Goal: Information Seeking & Learning: Find specific fact

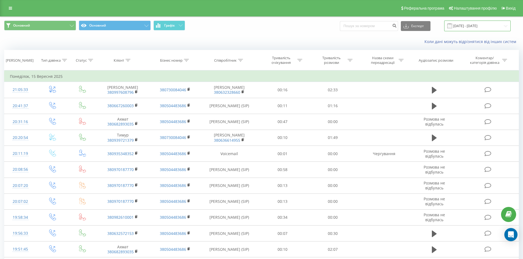
click at [481, 23] on input "[DATE] - [DATE]" at bounding box center [477, 26] width 66 height 11
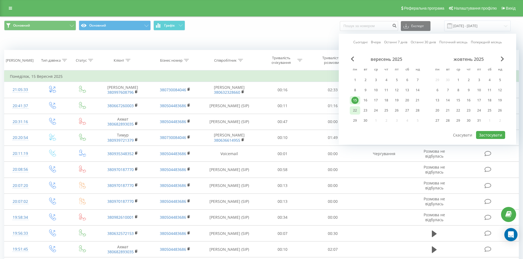
click at [355, 111] on div "22" at bounding box center [354, 110] width 7 height 7
click at [485, 136] on button "Застосувати" at bounding box center [490, 135] width 29 height 8
type input "[DATE] - [DATE]"
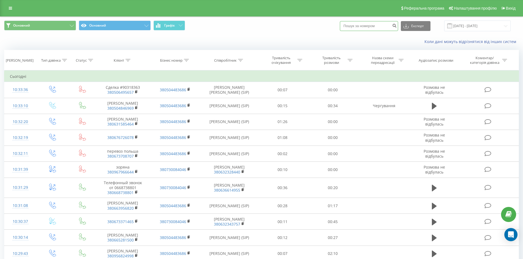
click at [371, 25] on input at bounding box center [369, 26] width 58 height 10
paste input "380504846969"
type input "380504846969"
click at [397, 26] on icon "submit" at bounding box center [394, 24] width 5 height 3
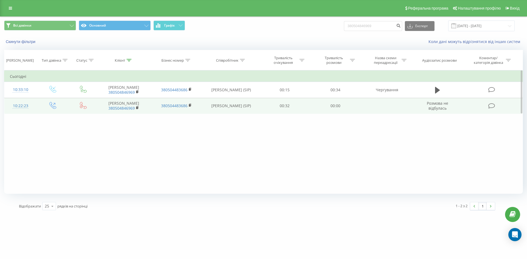
drag, startPoint x: 217, startPoint y: 103, endPoint x: 255, endPoint y: 112, distance: 38.8
click at [255, 112] on td "[PERSON_NAME] (SIP)" at bounding box center [231, 106] width 57 height 16
copy td "[PERSON_NAME] (SIP)"
